Goal: Task Accomplishment & Management: Use online tool/utility

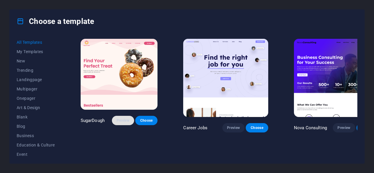
click at [119, 122] on span "Preview" at bounding box center [123, 120] width 13 height 5
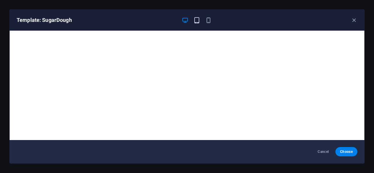
click at [196, 19] on icon "button" at bounding box center [197, 20] width 7 height 7
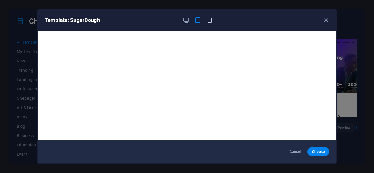
click at [208, 20] on icon "button" at bounding box center [209, 20] width 7 height 7
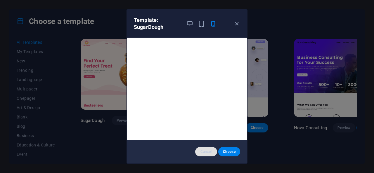
click at [201, 151] on span "Cancel" at bounding box center [206, 152] width 13 height 5
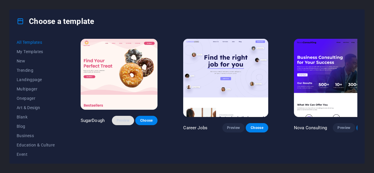
click at [128, 118] on span "Preview" at bounding box center [123, 120] width 13 height 5
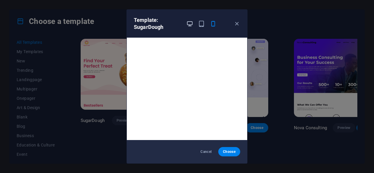
click at [192, 20] on icon "button" at bounding box center [190, 23] width 7 height 7
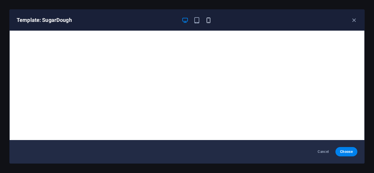
click at [210, 20] on icon "button" at bounding box center [208, 20] width 7 height 7
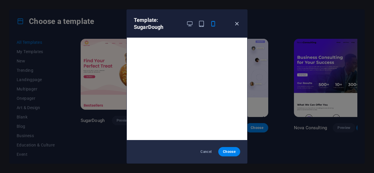
click at [237, 20] on div "Template: SugarDough" at bounding box center [187, 24] width 121 height 28
click at [237, 22] on icon "button" at bounding box center [237, 23] width 7 height 7
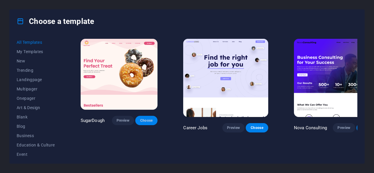
click at [151, 120] on span "Choose" at bounding box center [146, 120] width 13 height 5
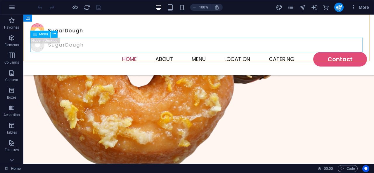
scroll to position [379, 0]
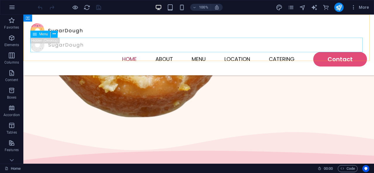
click at [321, 52] on nav "Home About Menu Location Catering Contact" at bounding box center [198, 59] width 337 height 15
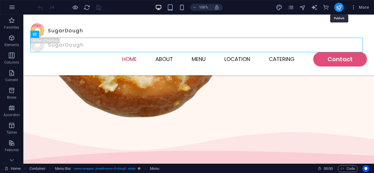
click at [339, 8] on icon "publish" at bounding box center [339, 7] width 7 height 7
